Goal: Transaction & Acquisition: Register for event/course

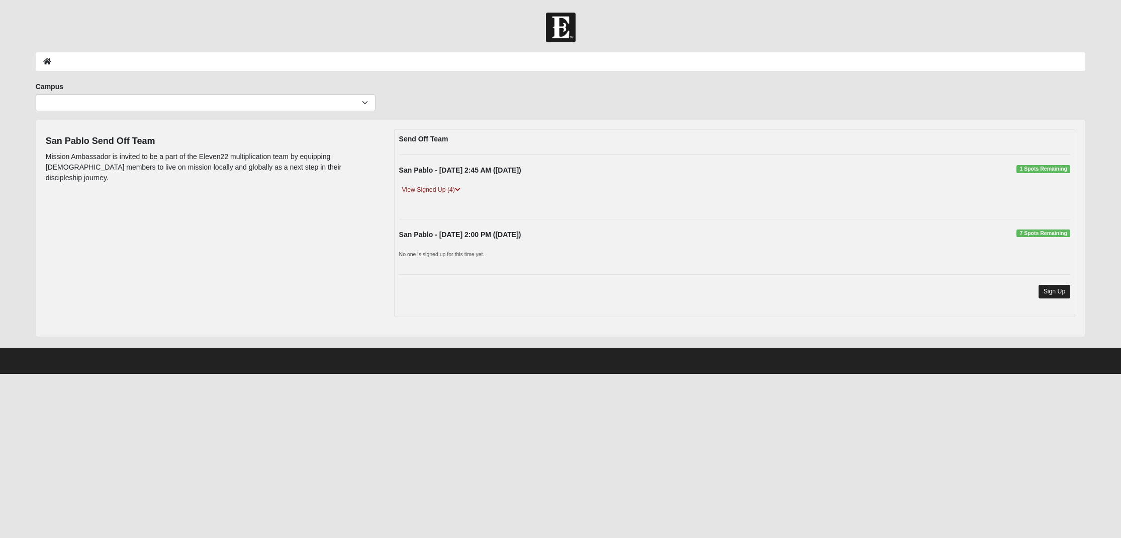
click at [1048, 293] on link "Sign Up" at bounding box center [1055, 292] width 32 height 14
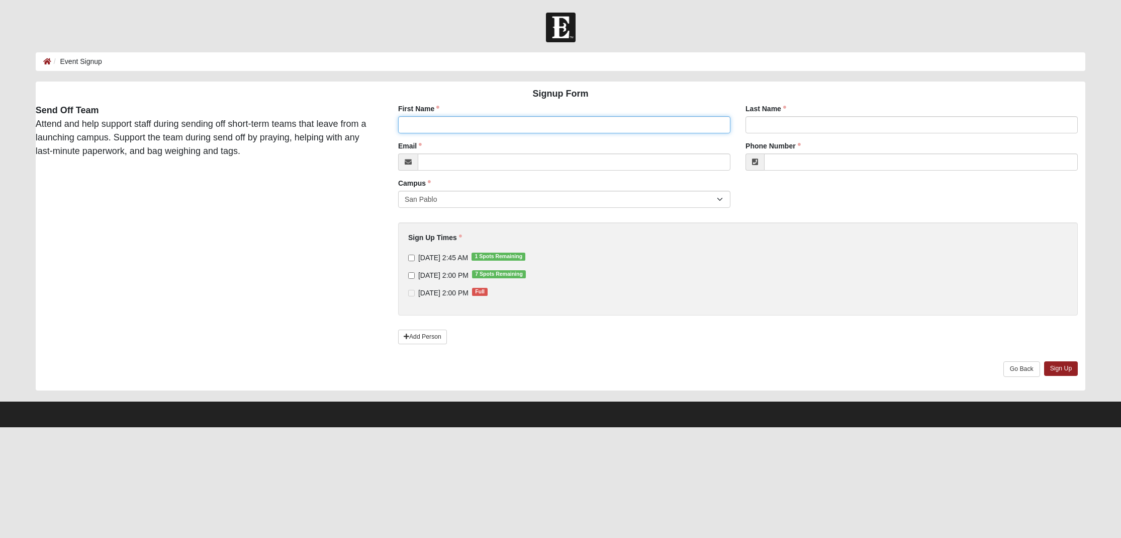
drag, startPoint x: 445, startPoint y: 120, endPoint x: 588, endPoint y: 123, distance: 143.3
type input "[PERSON_NAME]"
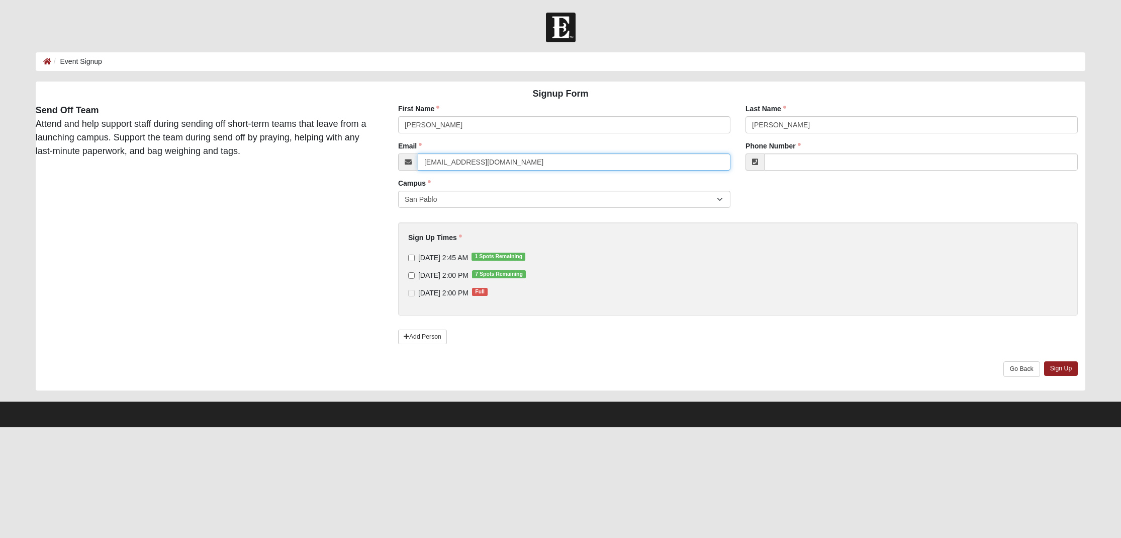
type input "[EMAIL_ADDRESS][DOMAIN_NAME]"
drag, startPoint x: 810, startPoint y: 161, endPoint x: 833, endPoint y: 162, distance: 23.6
type input "[PHONE_NUMBER]"
click at [412, 277] on input "[DATE] 2:00 PM 7 Spots Remaining" at bounding box center [411, 275] width 7 height 7
checkbox input "true"
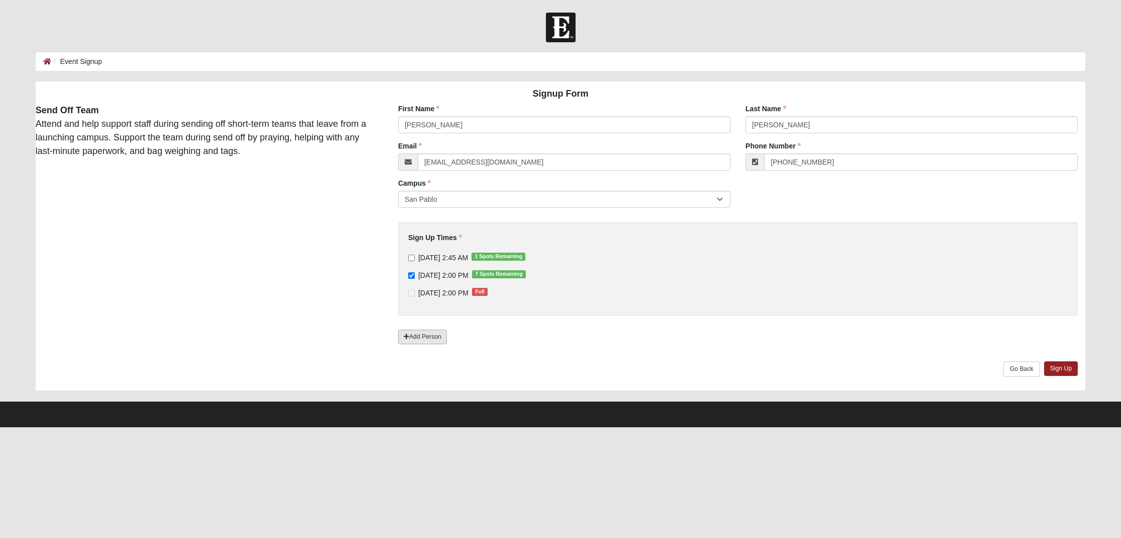
click at [416, 337] on link "Add Person" at bounding box center [422, 336] width 49 height 15
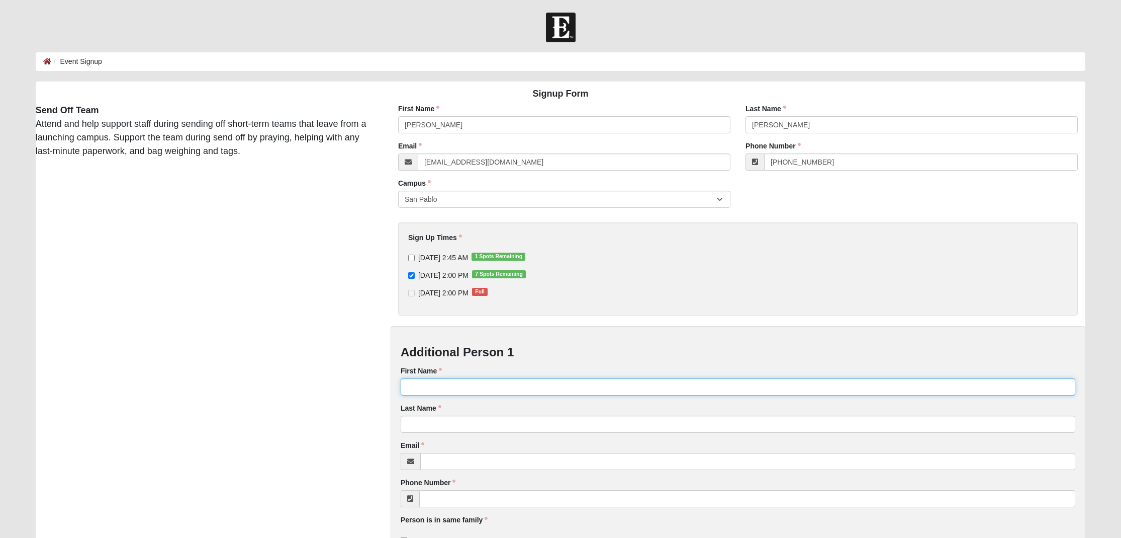
drag, startPoint x: 425, startPoint y: 389, endPoint x: 523, endPoint y: 380, distance: 98.4
type input "[PERSON_NAME]"
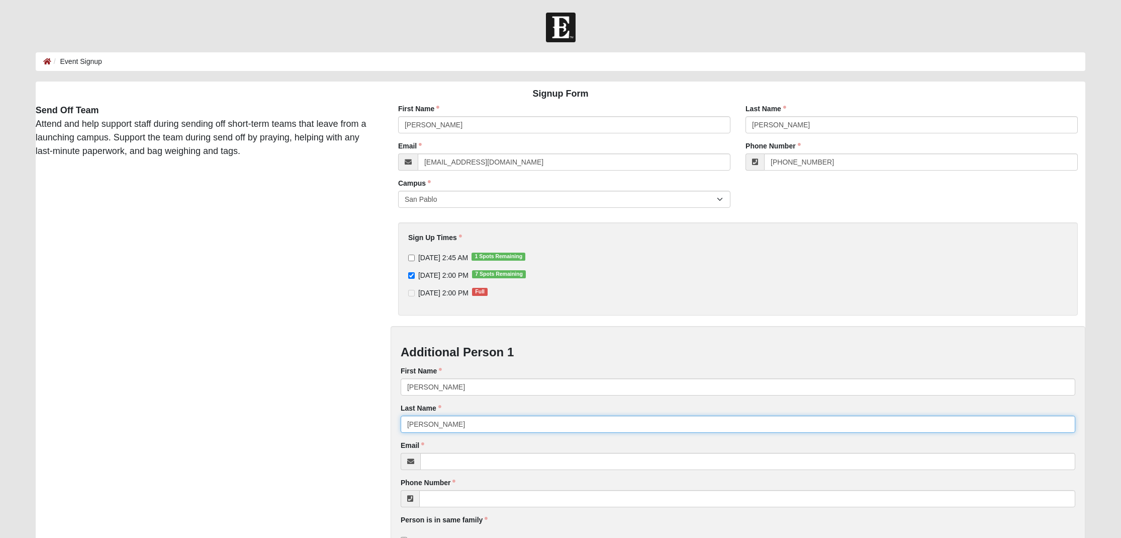
type input "[PERSON_NAME]"
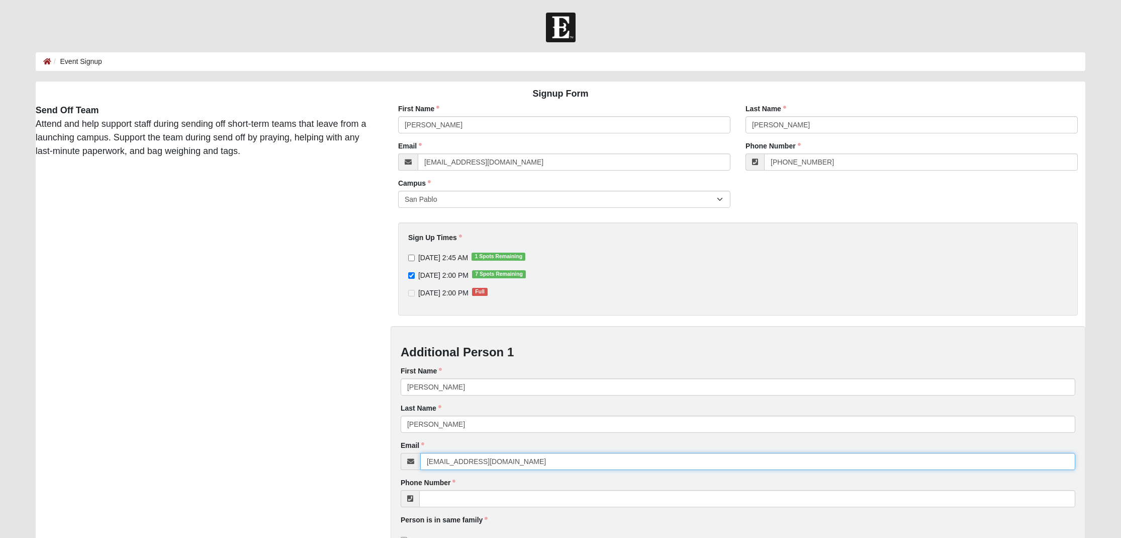
type input "[EMAIL_ADDRESS][DOMAIN_NAME]"
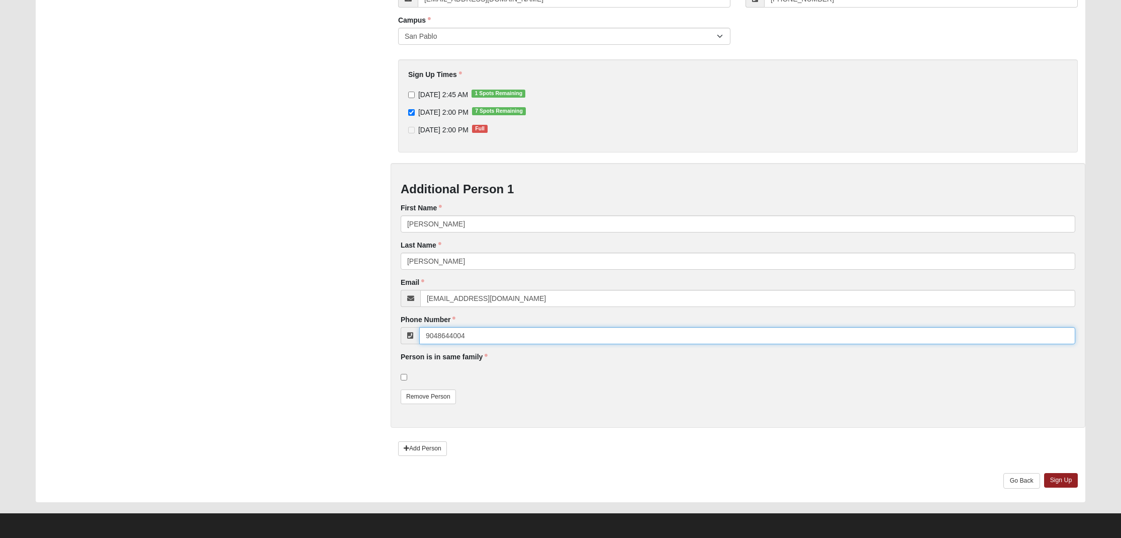
scroll to position [162, 0]
type input "[PHONE_NUMBER]"
click at [405, 376] on input "checkbox" at bounding box center [404, 377] width 7 height 7
checkbox input "true"
click at [1064, 481] on link "Sign Up" at bounding box center [1061, 480] width 34 height 15
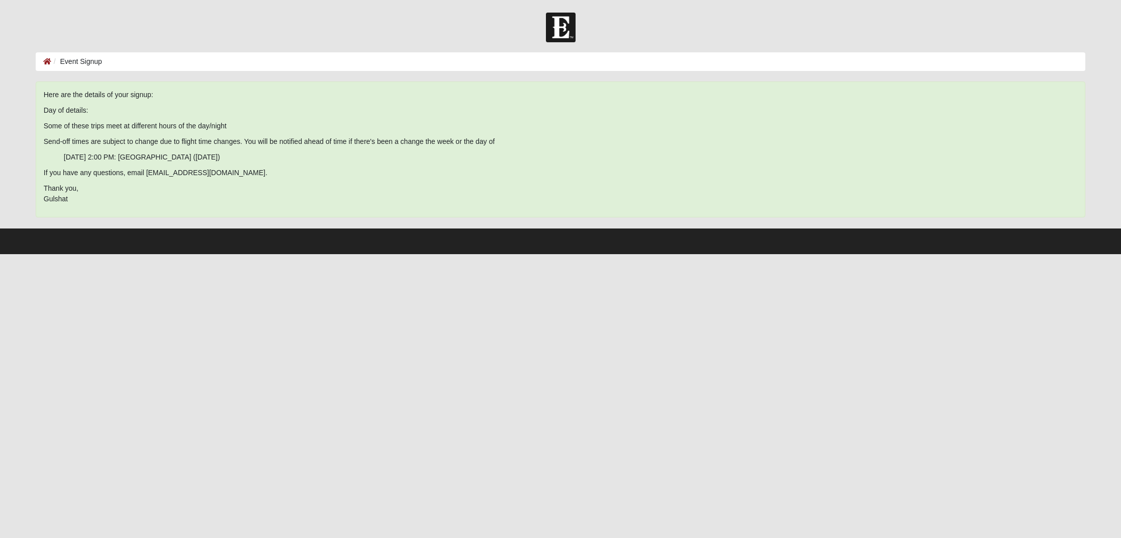
scroll to position [0, 0]
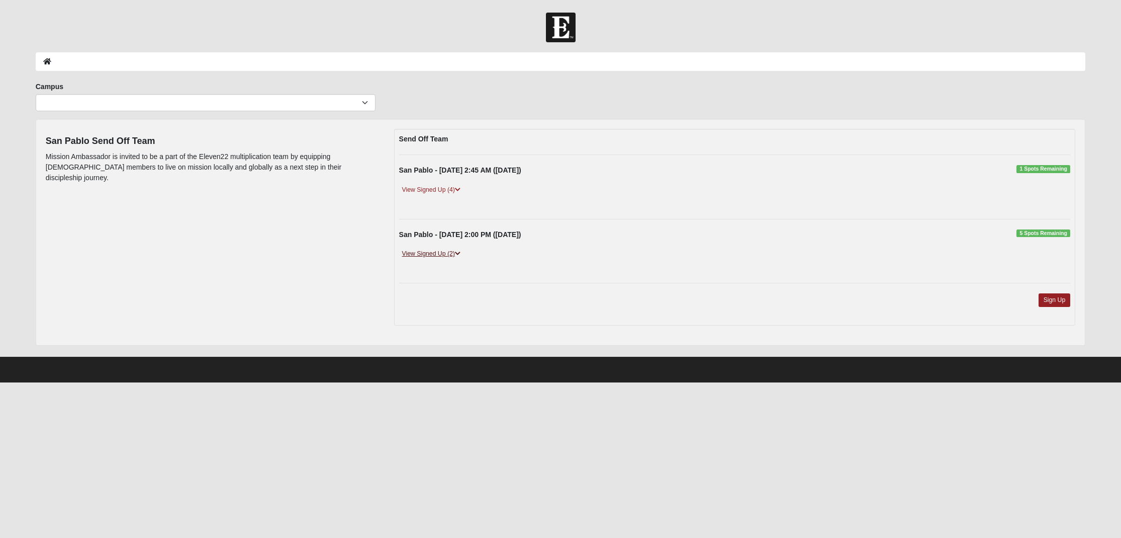
click at [418, 253] on link "View Signed Up (2)" at bounding box center [431, 253] width 64 height 11
